Goal: Book appointment/travel/reservation

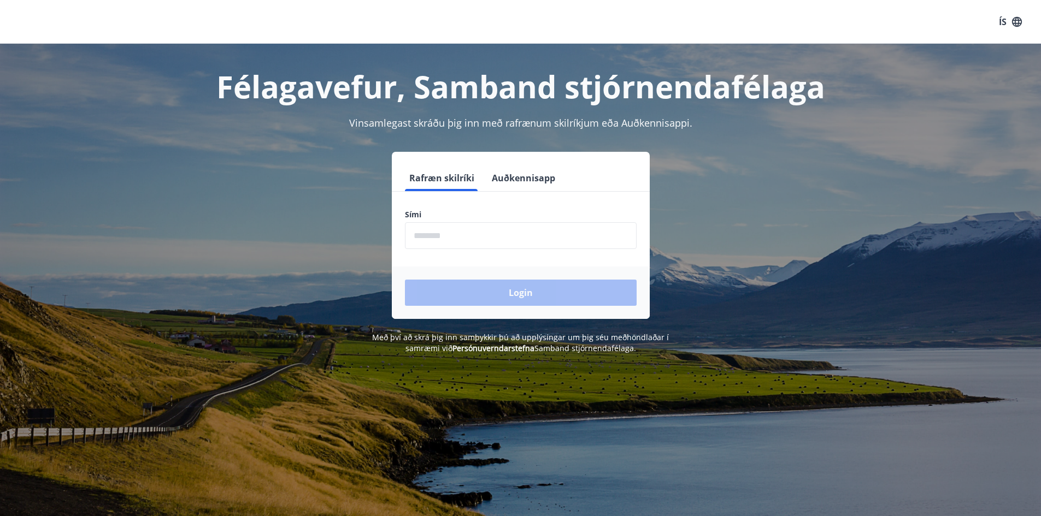
click at [448, 240] on input "phone" at bounding box center [521, 235] width 232 height 27
type input "********"
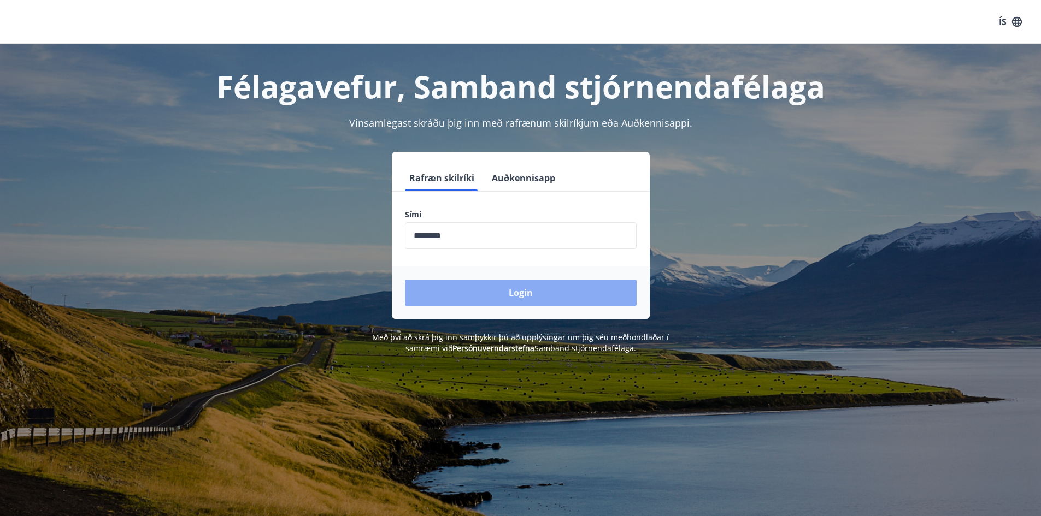
click at [492, 286] on button "Login" at bounding box center [521, 293] width 232 height 26
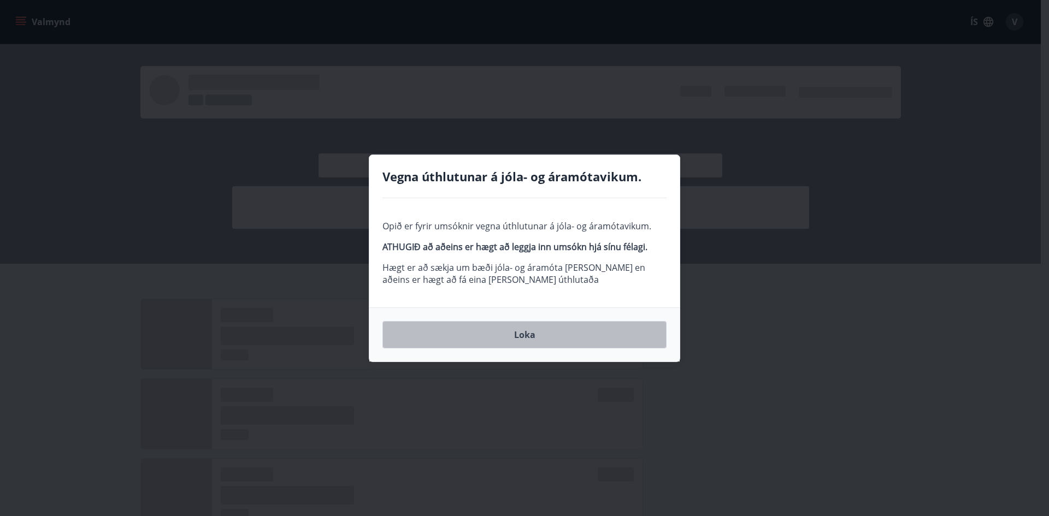
click at [510, 328] on button "Loka" at bounding box center [525, 334] width 284 height 27
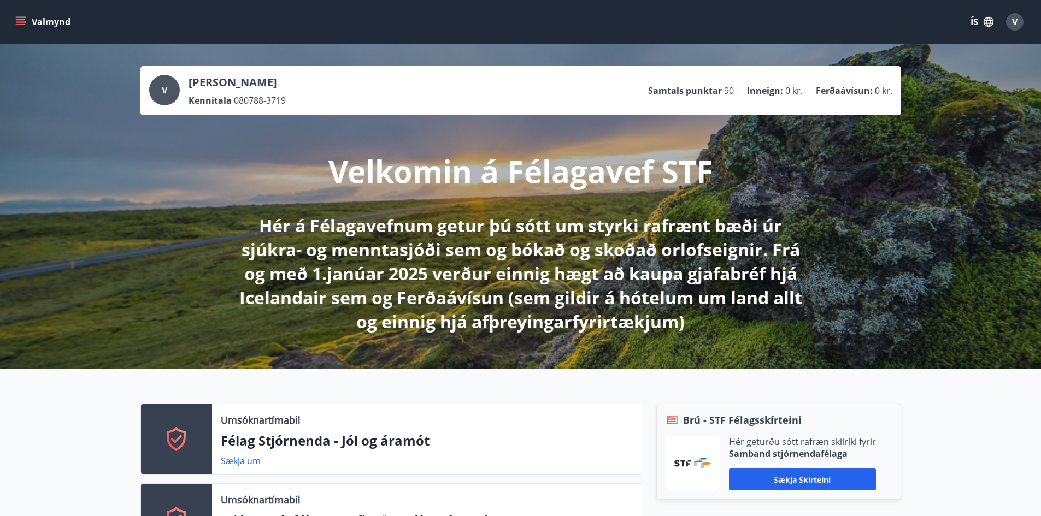
click at [22, 22] on icon "menu" at bounding box center [22, 21] width 12 height 1
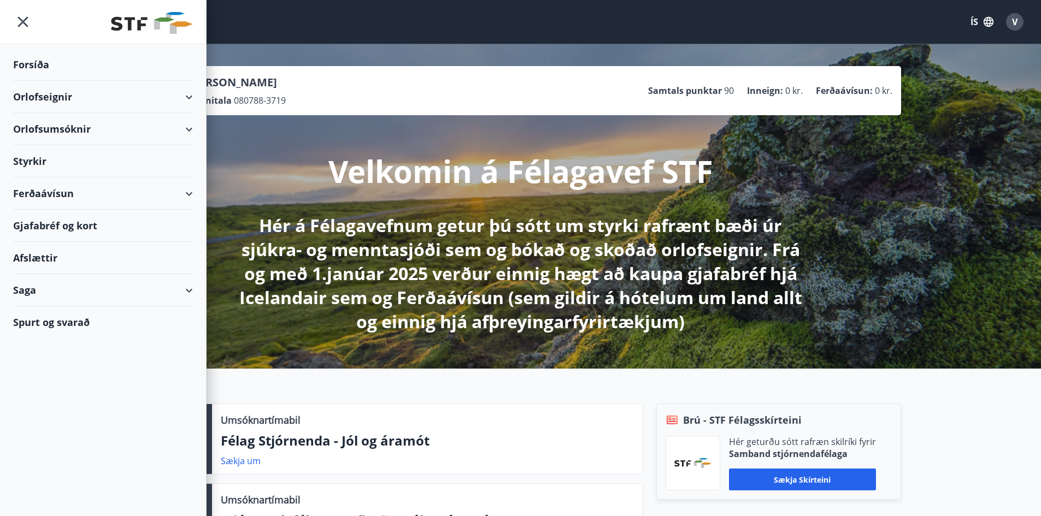
click at [185, 98] on div "Orlofseignir" at bounding box center [103, 97] width 180 height 32
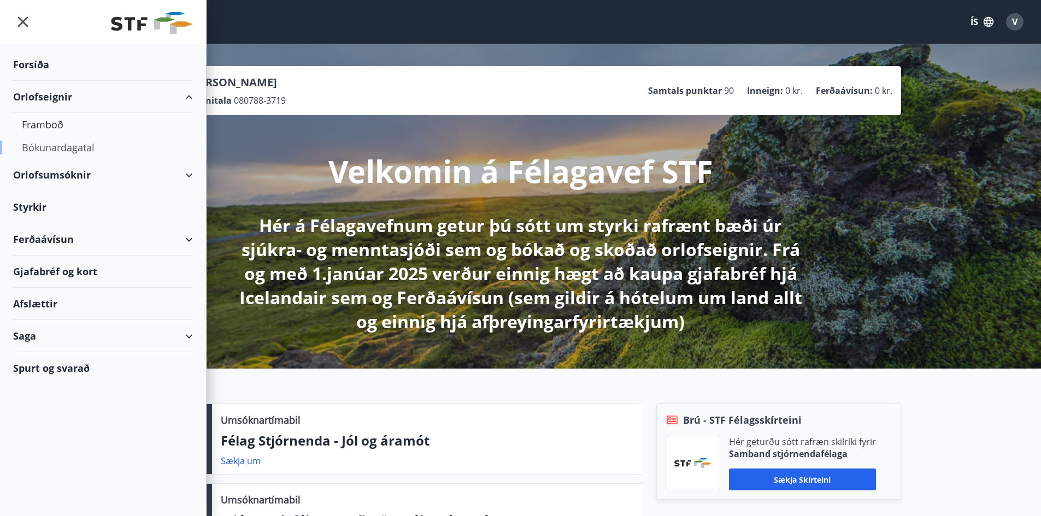
click at [51, 140] on div "Bókunardagatal" at bounding box center [103, 147] width 162 height 23
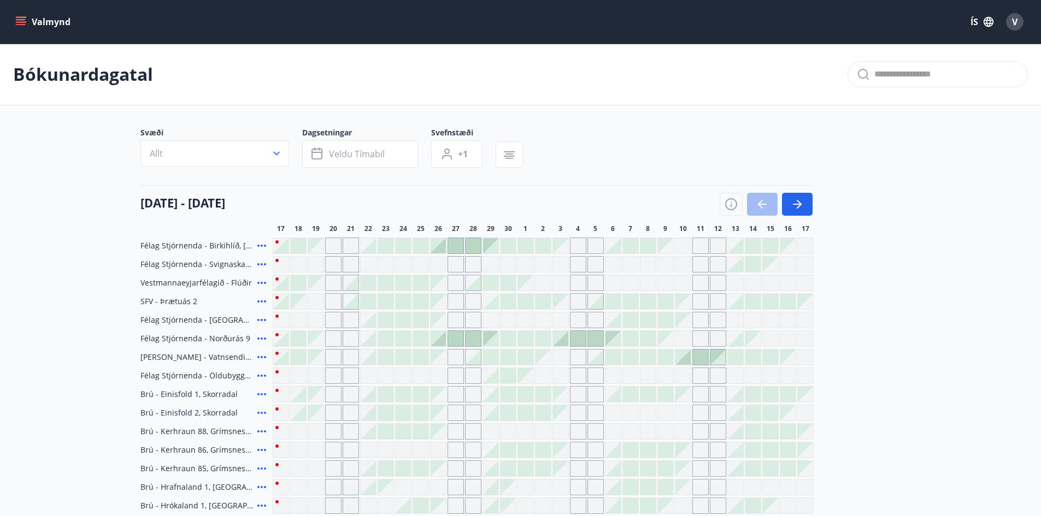
click at [18, 19] on icon "menu" at bounding box center [21, 19] width 10 height 1
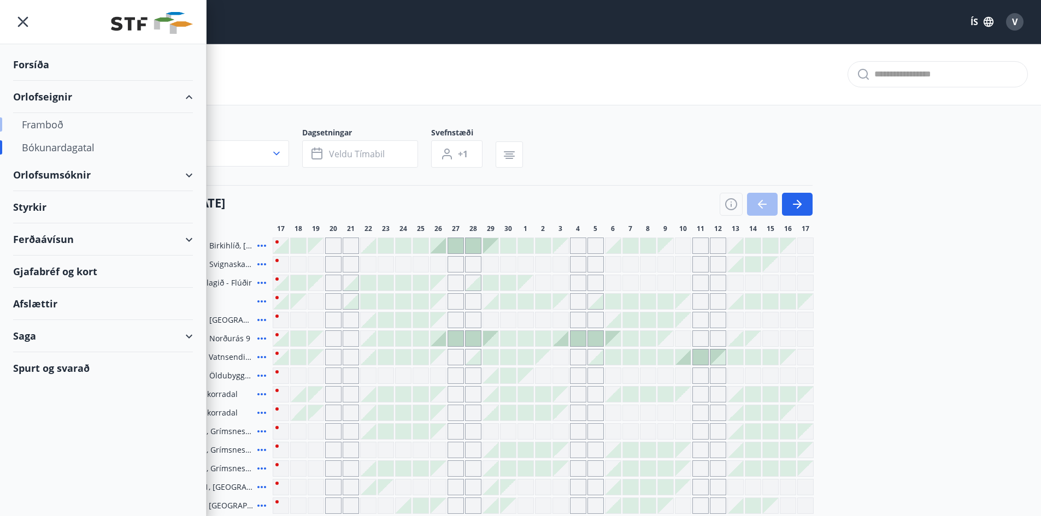
click at [62, 118] on div "Framboð" at bounding box center [103, 124] width 162 height 23
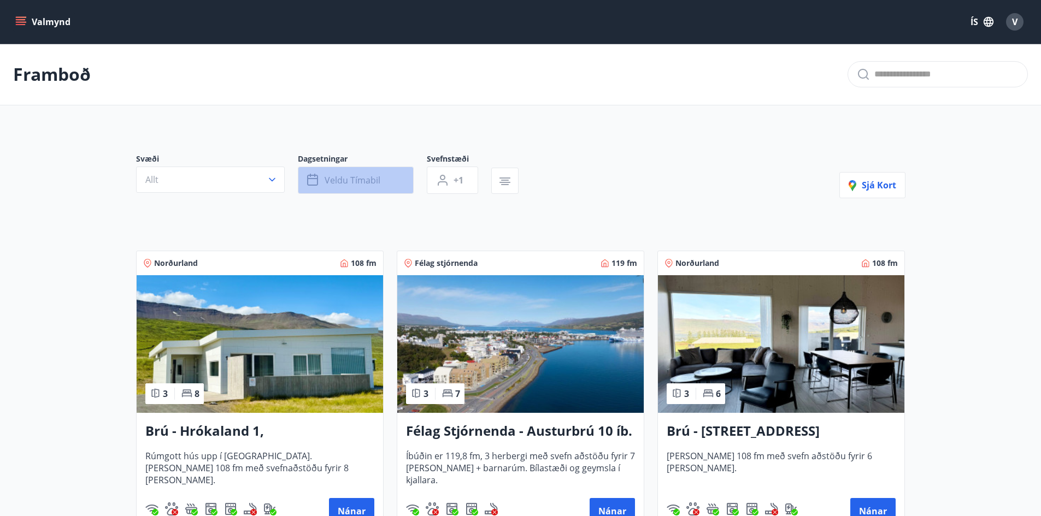
click at [374, 183] on span "Veldu tímabil" at bounding box center [353, 180] width 56 height 12
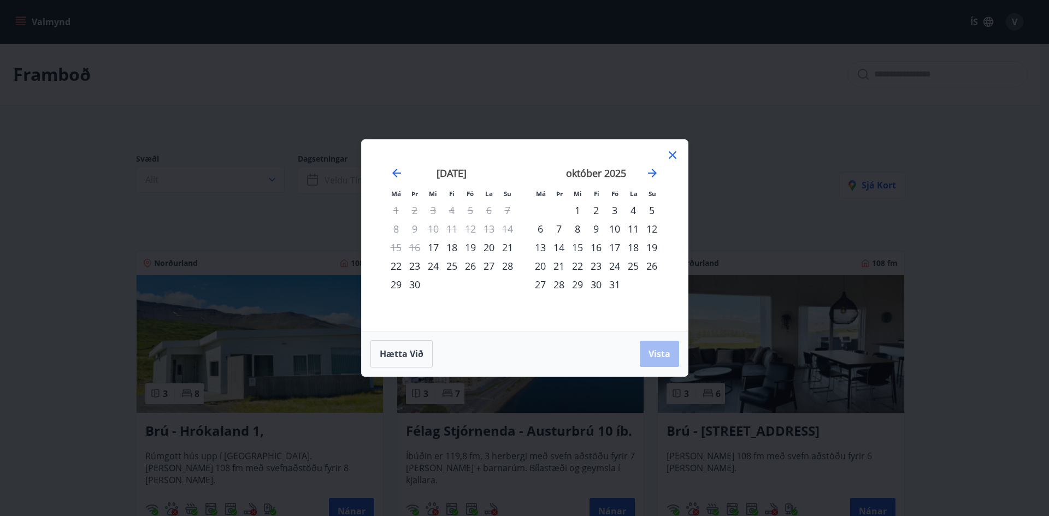
click at [616, 265] on div "24" at bounding box center [615, 266] width 19 height 19
click at [561, 286] on div "28" at bounding box center [559, 284] width 19 height 19
click at [661, 350] on span "Vista" at bounding box center [660, 354] width 22 height 12
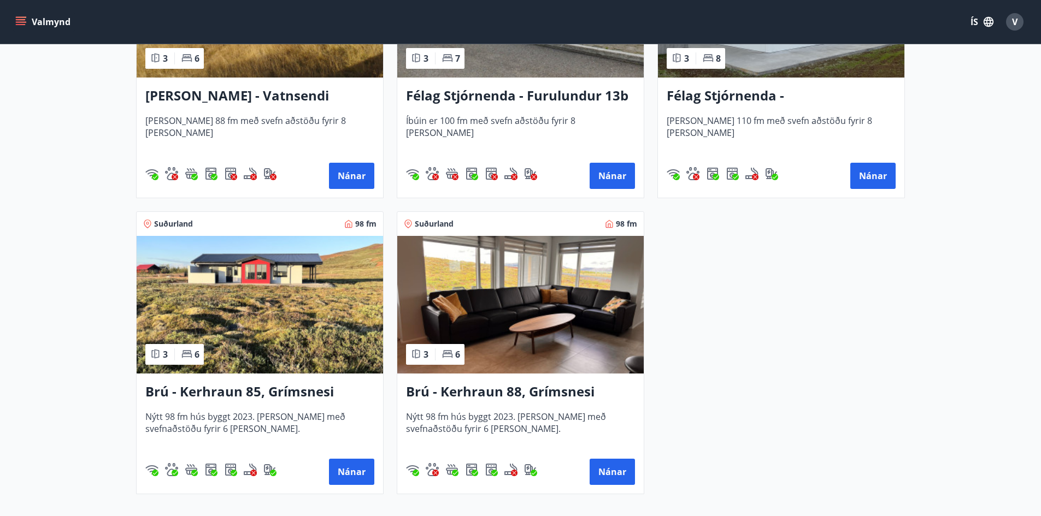
scroll to position [1530, 0]
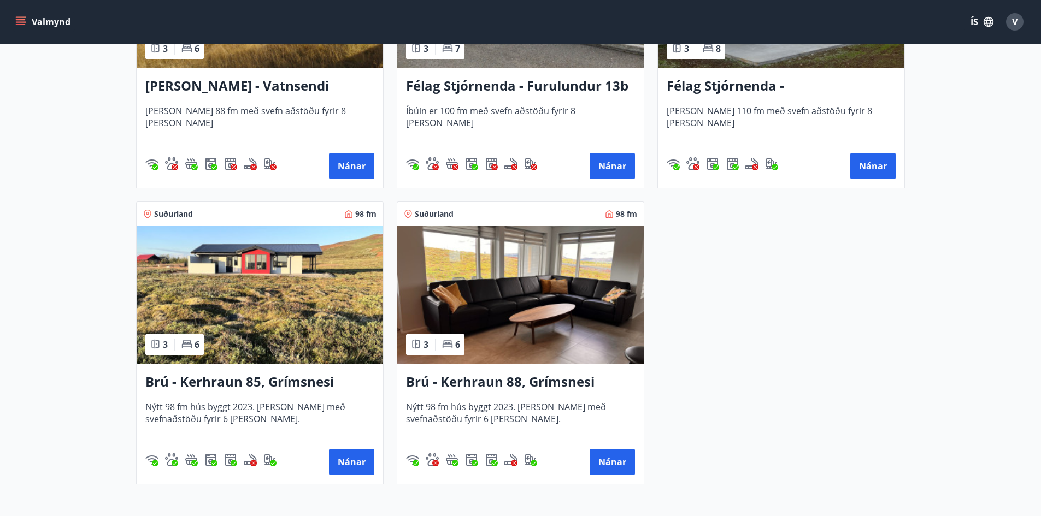
click at [318, 306] on img at bounding box center [260, 295] width 246 height 138
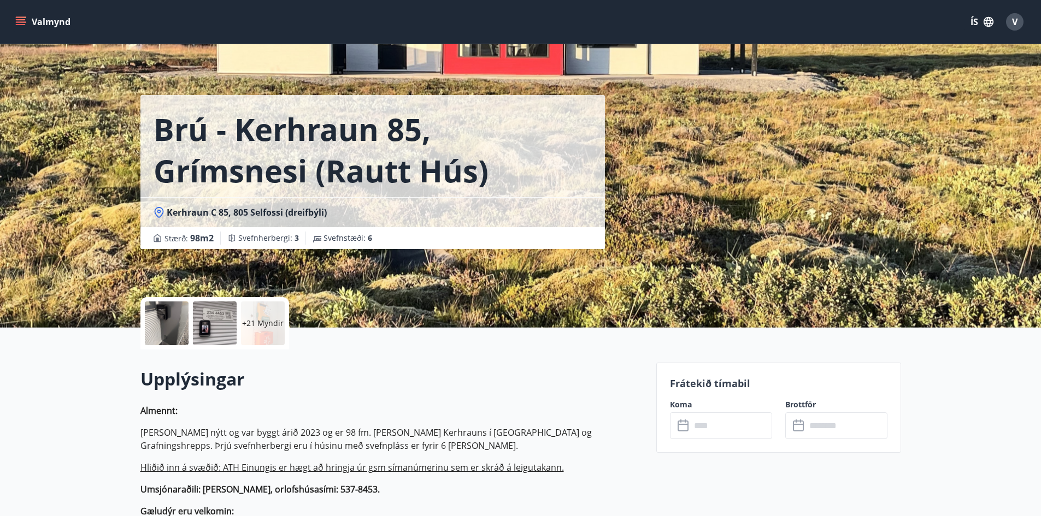
click at [178, 319] on div at bounding box center [167, 324] width 44 height 44
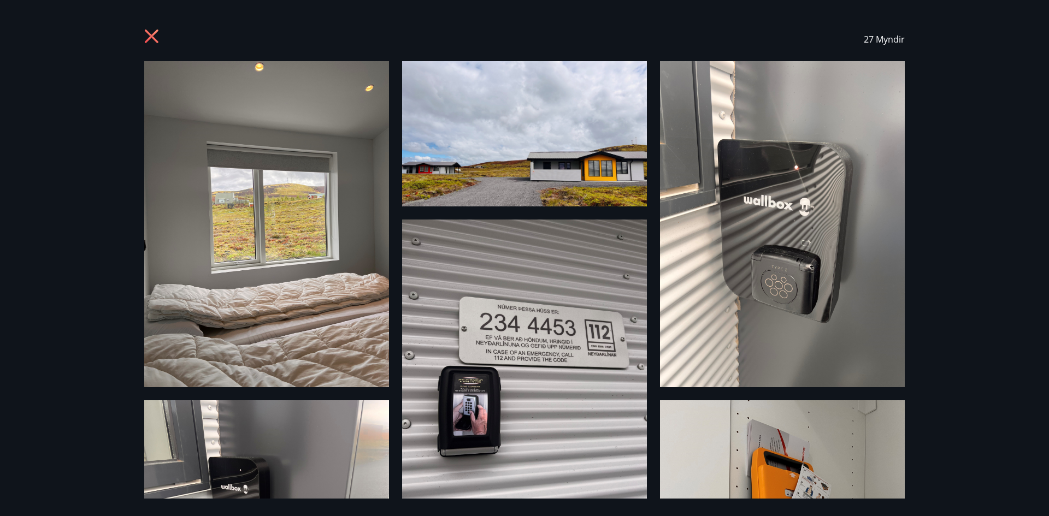
click at [159, 33] on icon at bounding box center [152, 37] width 17 height 17
